Goal: Information Seeking & Learning: Learn about a topic

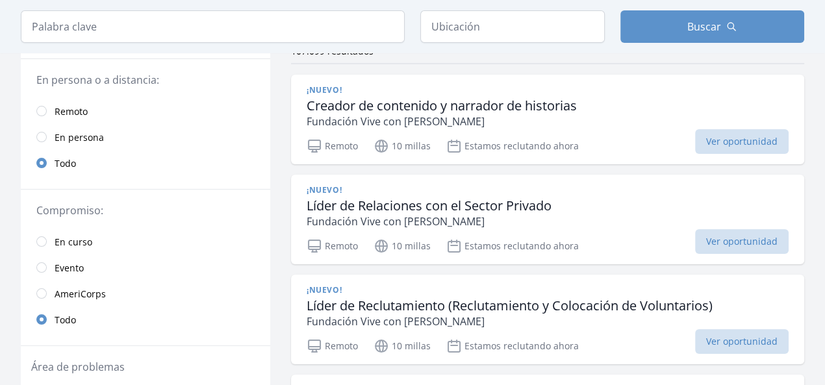
scroll to position [195, 0]
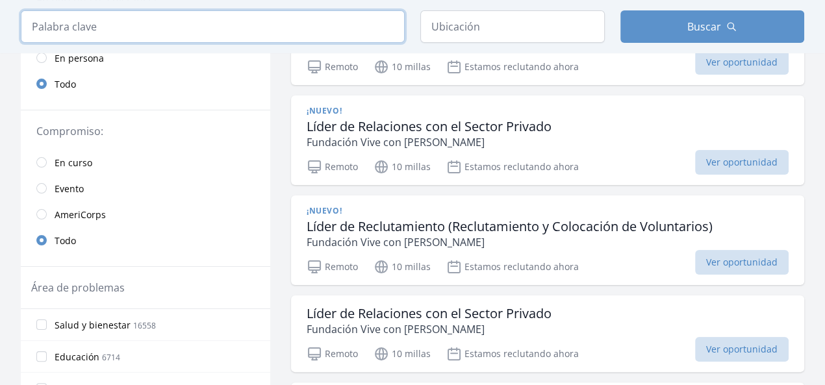
click at [296, 19] on input "search" at bounding box center [213, 26] width 384 height 32
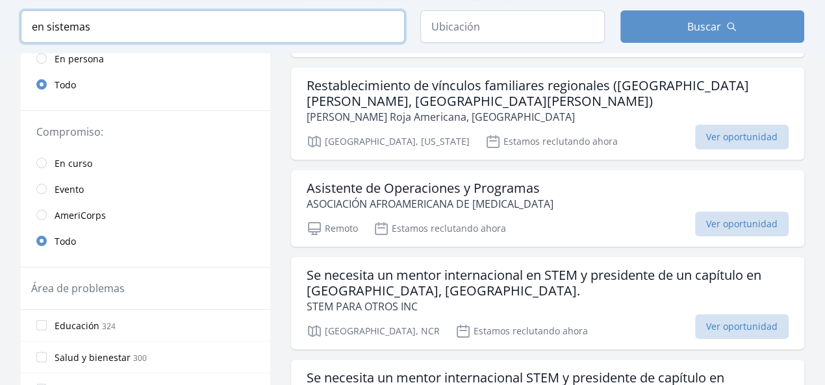
click button "submit" at bounding box center [0, 0] width 0 height 0
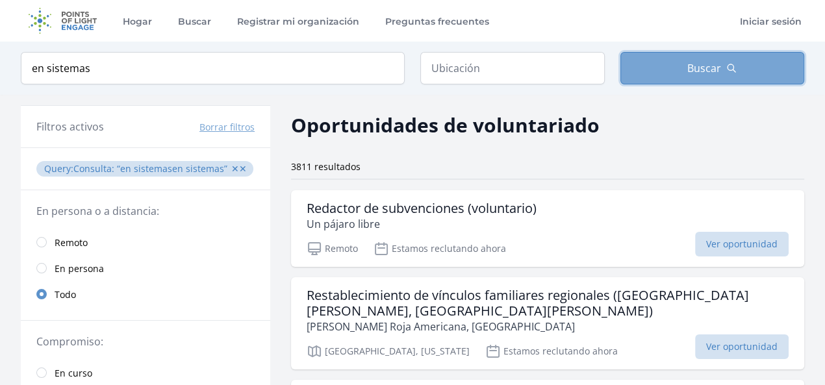
click at [699, 60] on span "Buscar" at bounding box center [704, 68] width 34 height 16
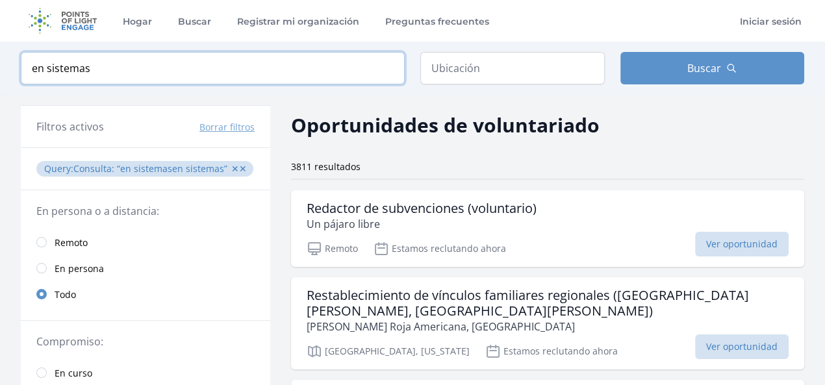
click at [111, 75] on input "en sistemas" at bounding box center [213, 68] width 384 height 32
type input "e"
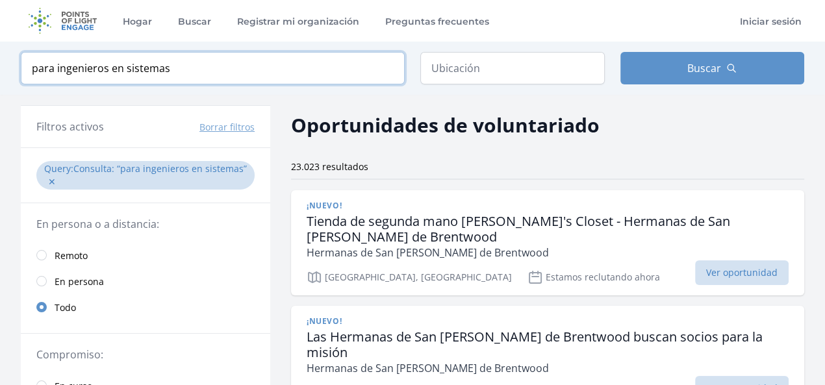
type input "para ingenieros en sistemas"
click button "submit" at bounding box center [0, 0] width 0 height 0
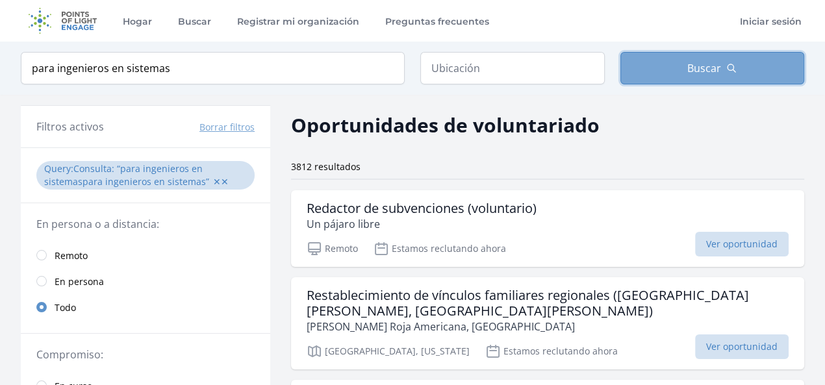
click at [657, 78] on button "Buscar" at bounding box center [712, 68] width 184 height 32
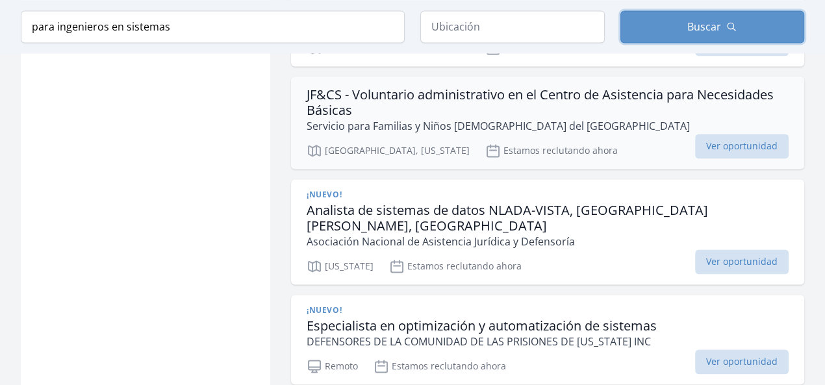
scroll to position [1689, 0]
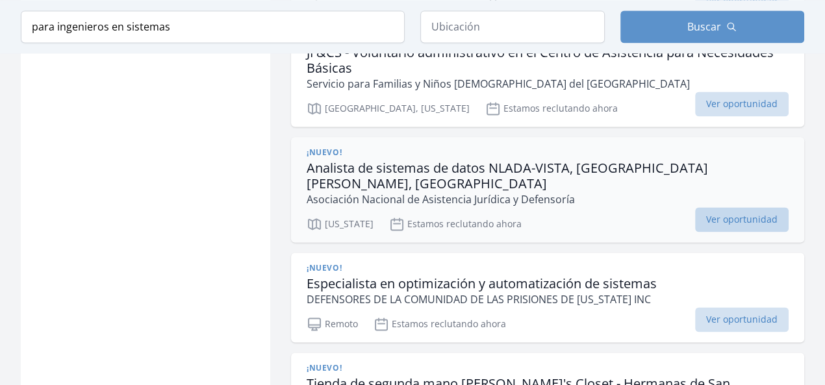
click at [728, 213] on font "Ver oportunidad" at bounding box center [741, 219] width 71 height 12
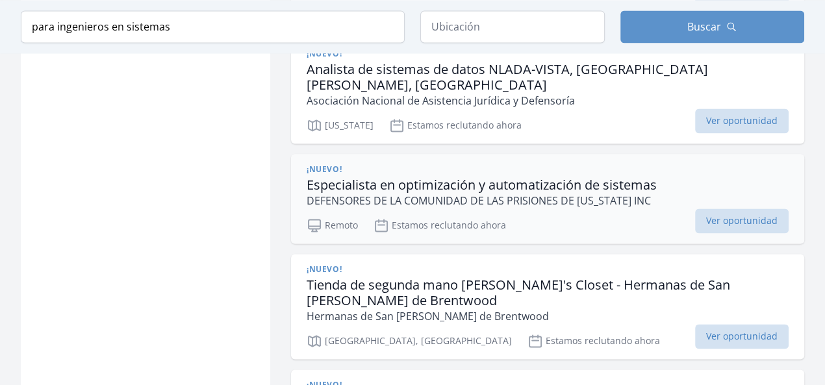
scroll to position [1819, 0]
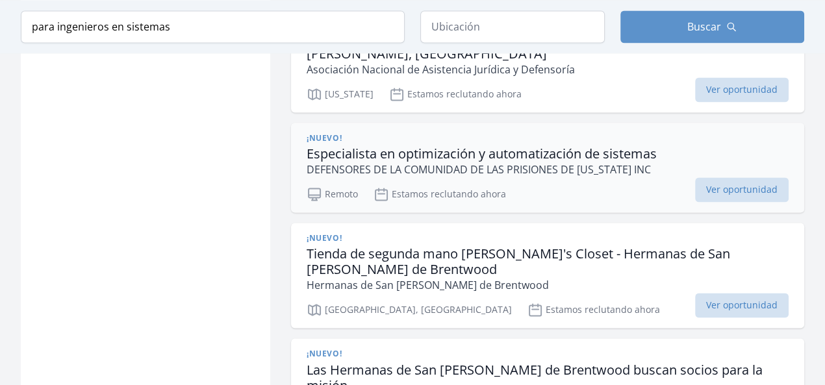
click at [617, 162] on p "DEFENSORES DE LA COMUNIDAD DE LAS PRISIONES DE TEXAS INC" at bounding box center [482, 170] width 350 height 16
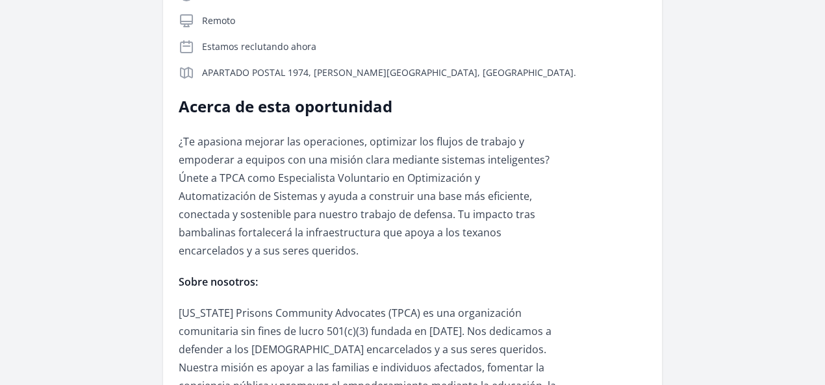
scroll to position [325, 0]
